Goal: Task Accomplishment & Management: Use online tool/utility

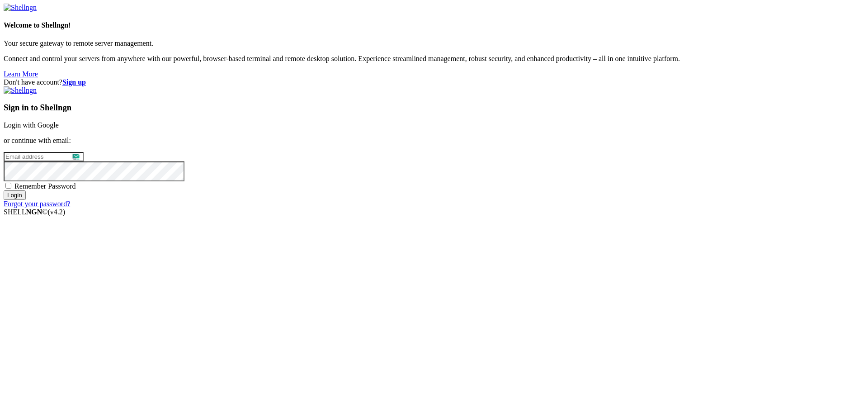
click at [59, 129] on link "Login with Google" at bounding box center [31, 125] width 55 height 8
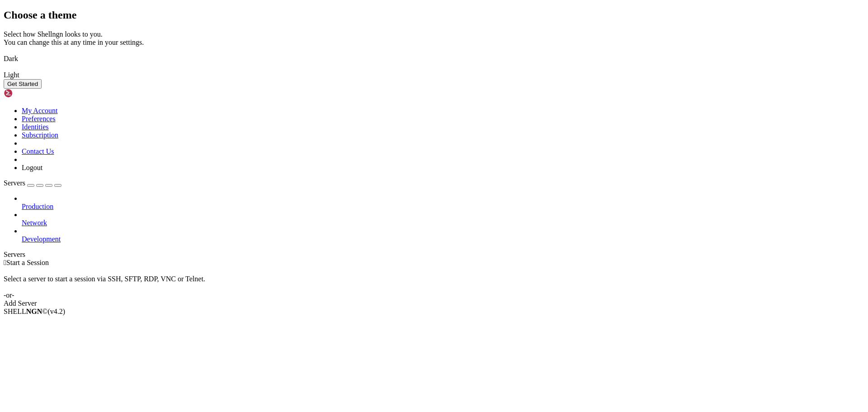
click at [204, 89] on div "Choose a theme Select how Shellngn looks to you. You can change this at any tim…" at bounding box center [434, 49] width 861 height 80
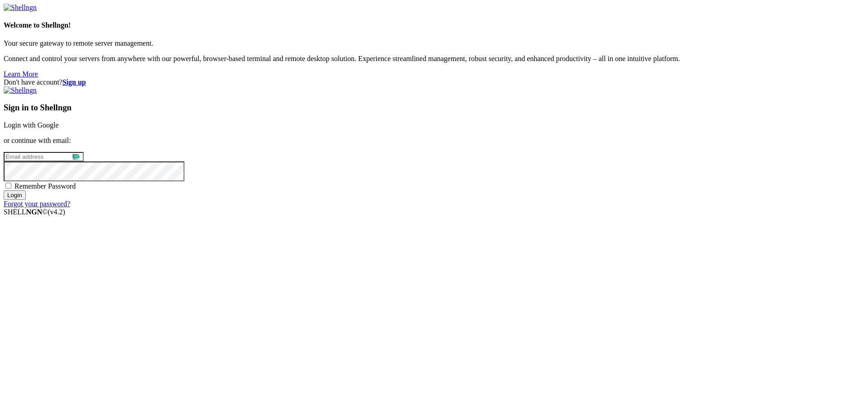
click at [531, 139] on div "Sign in to Shellngn Login with Google or continue with email: Remember Password…" at bounding box center [434, 147] width 861 height 122
click at [59, 129] on link "Login with Google" at bounding box center [31, 125] width 55 height 8
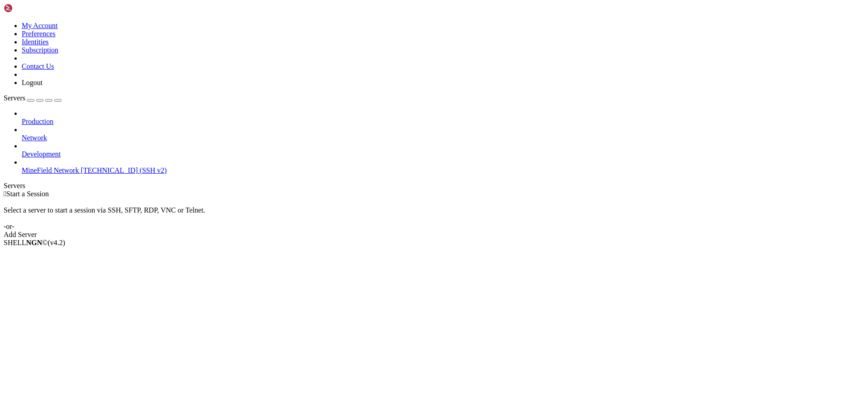
click at [22, 166] on icon at bounding box center [22, 166] width 0 height 0
click at [104, 254] on li "Connect" at bounding box center [63, 258] width 82 height 8
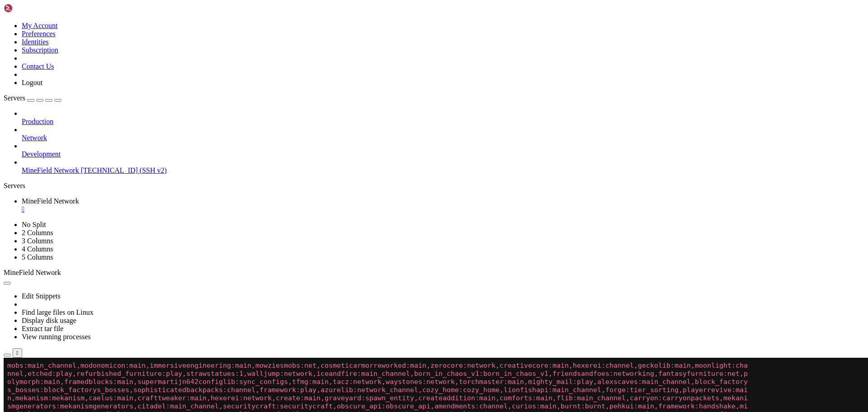
scroll to position [90, 0]
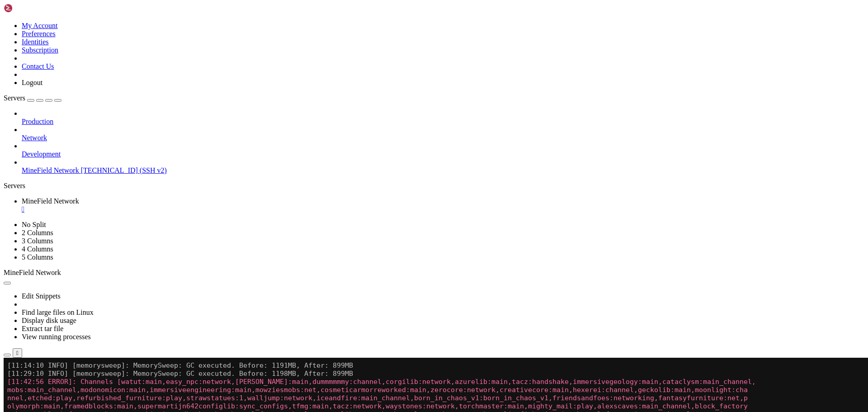
drag, startPoint x: 85, startPoint y: 452, endPoint x: 144, endPoint y: 455, distance: 59.8
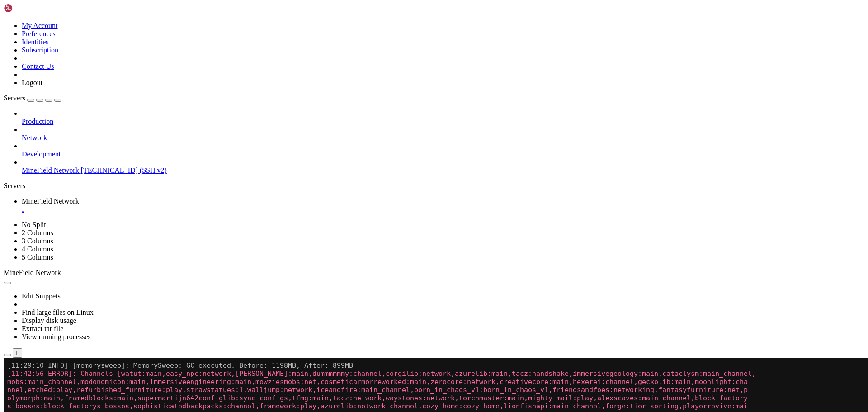
scroll to position [98, 0]
